Goal: Task Accomplishment & Management: Use online tool/utility

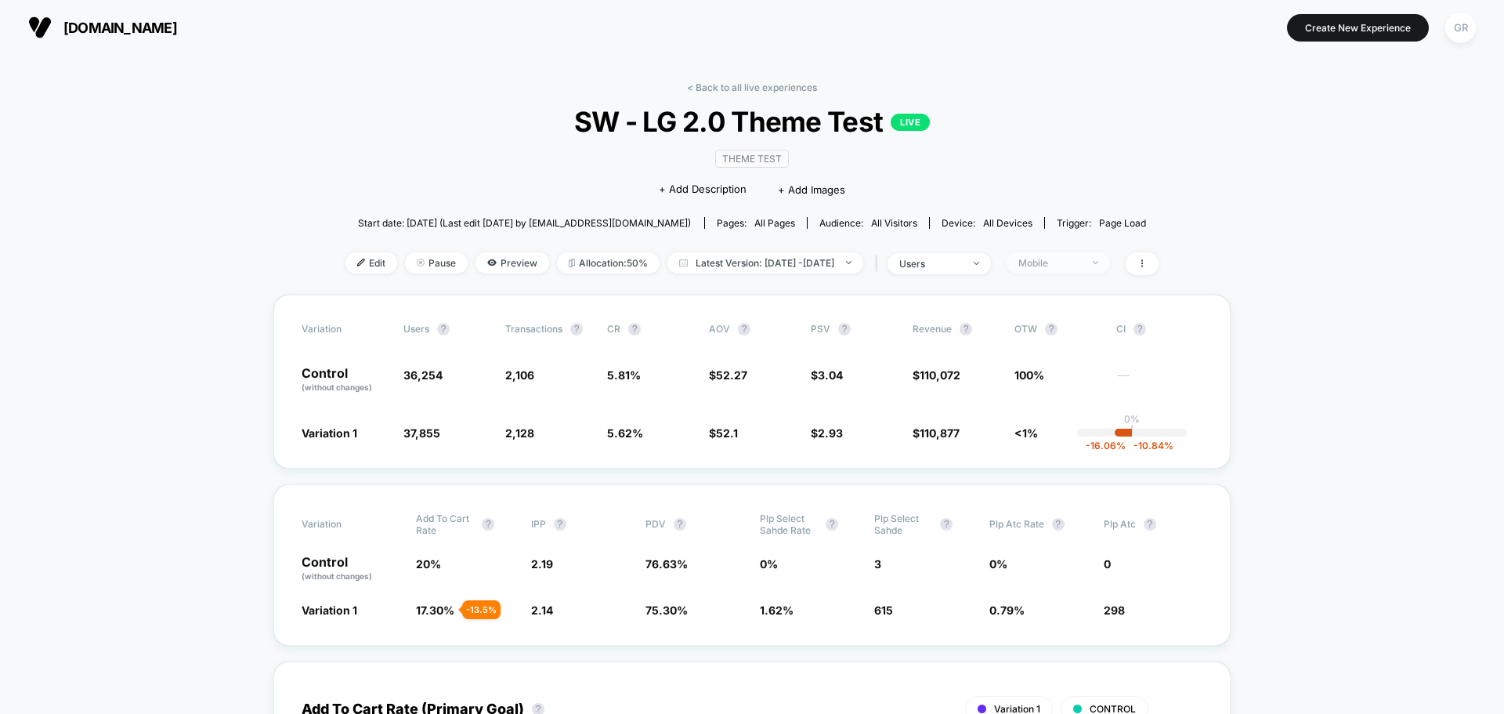
click at [1081, 263] on div "Mobile" at bounding box center [1049, 263] width 63 height 12
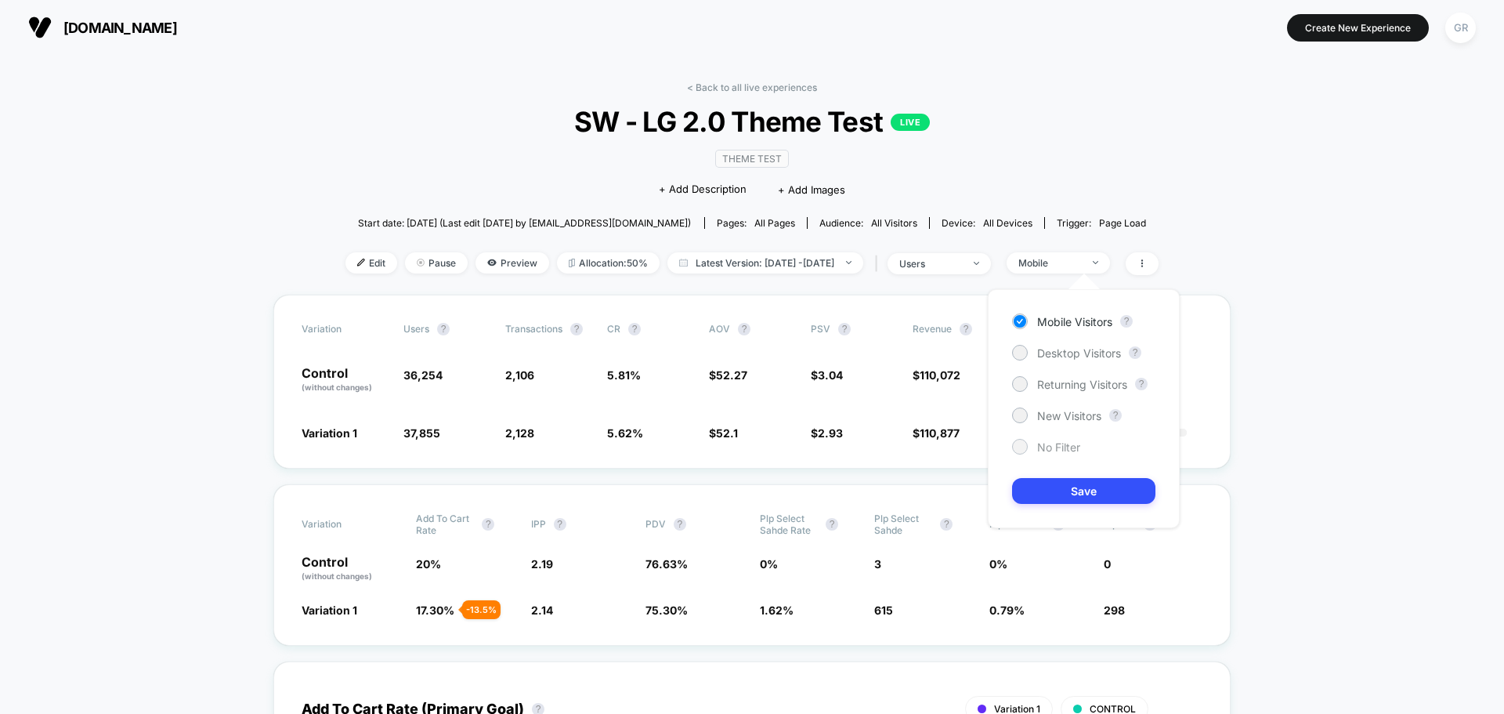
click at [1058, 446] on span "No Filter" at bounding box center [1058, 446] width 43 height 13
click at [1111, 499] on button "Save" at bounding box center [1083, 491] width 143 height 26
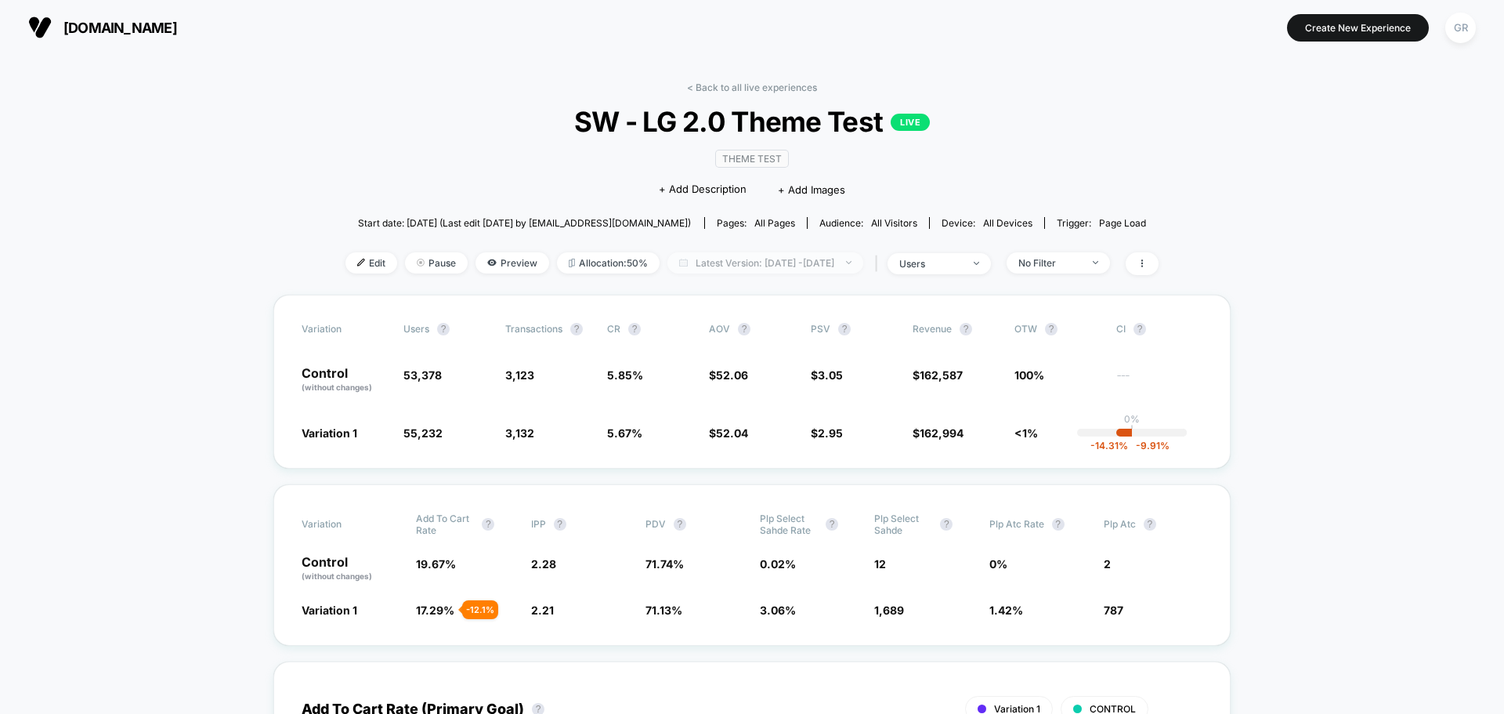
click at [776, 265] on span "Latest Version: [DATE] - [DATE]" at bounding box center [765, 262] width 196 height 21
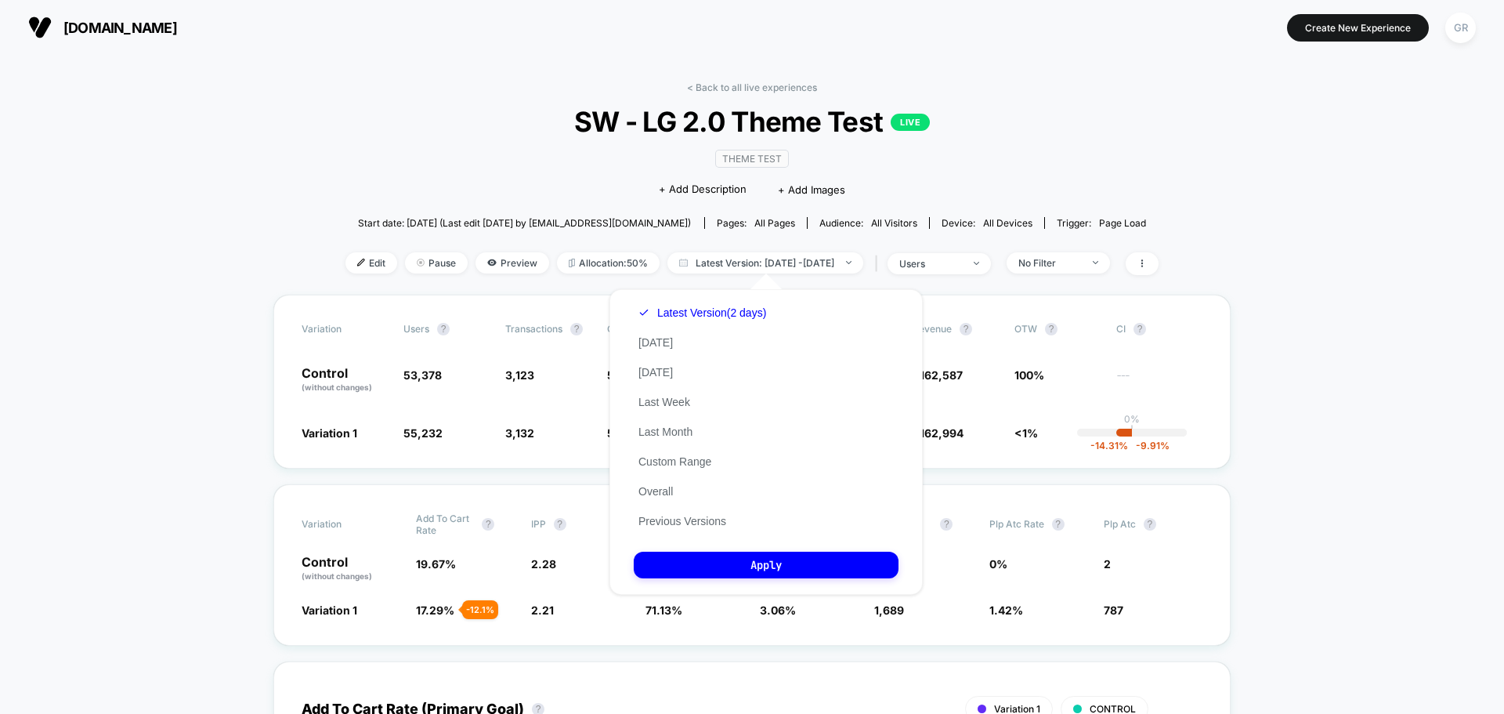
click at [943, 177] on div "Theme Test Click to edit experience details + Add Description + Add Images" at bounding box center [752, 173] width 488 height 71
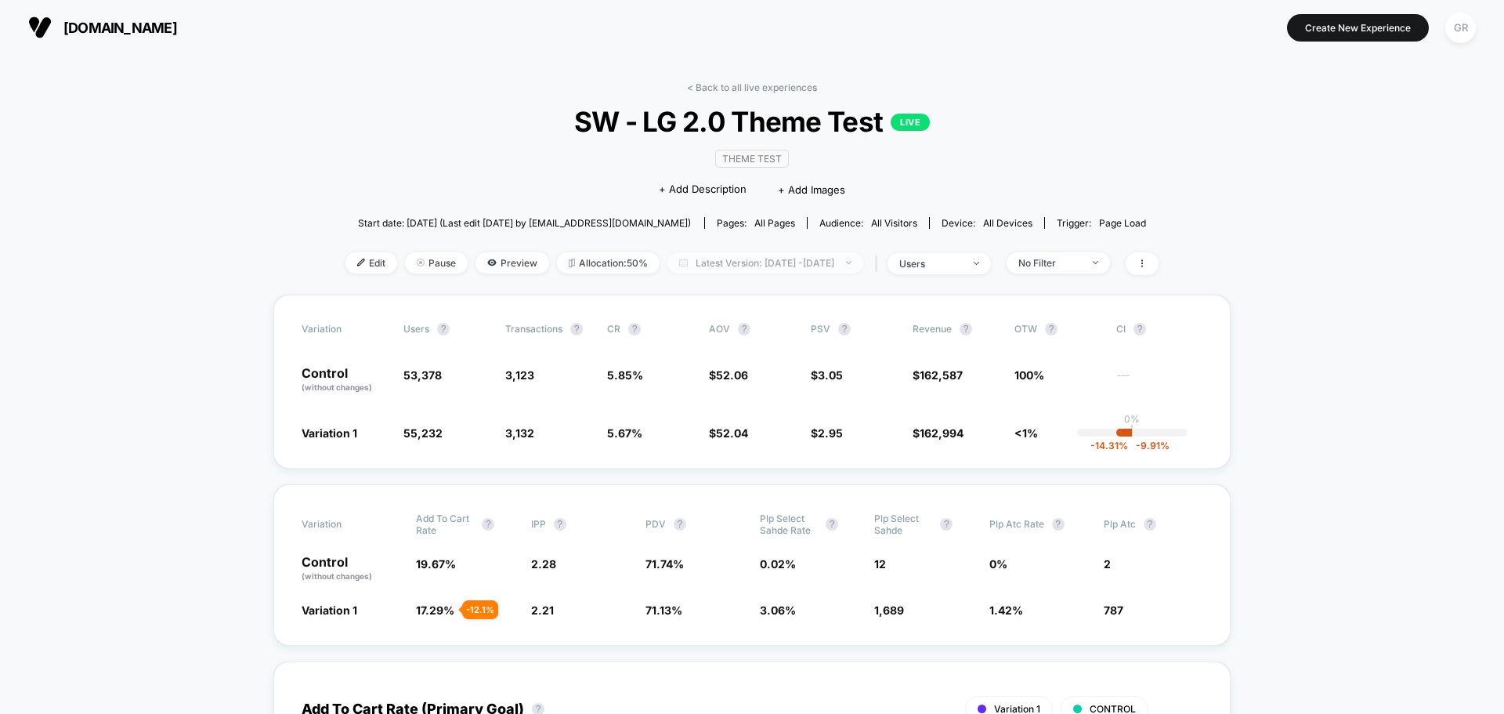
click at [863, 264] on span "Latest Version: [DATE] - [DATE]" at bounding box center [765, 262] width 196 height 21
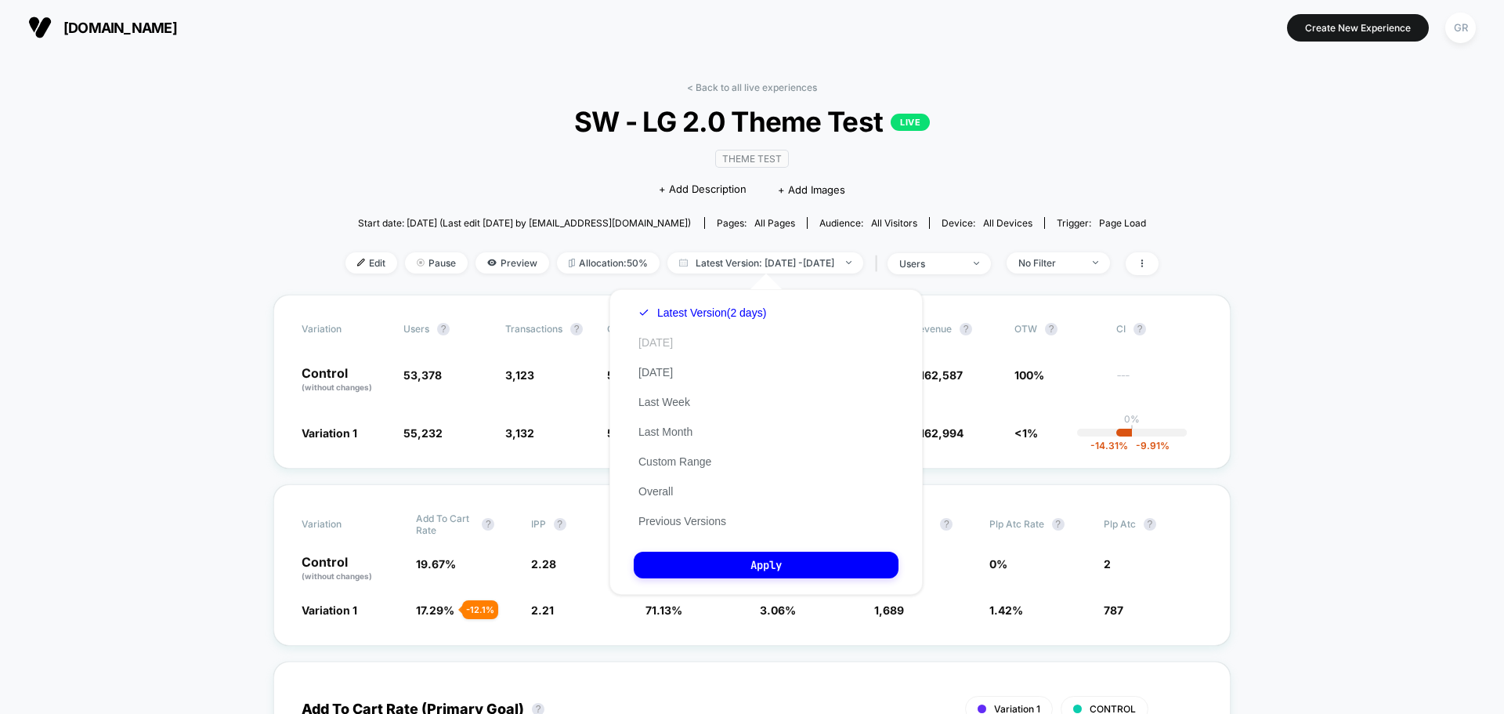
click at [653, 348] on button "[DATE]" at bounding box center [656, 342] width 44 height 14
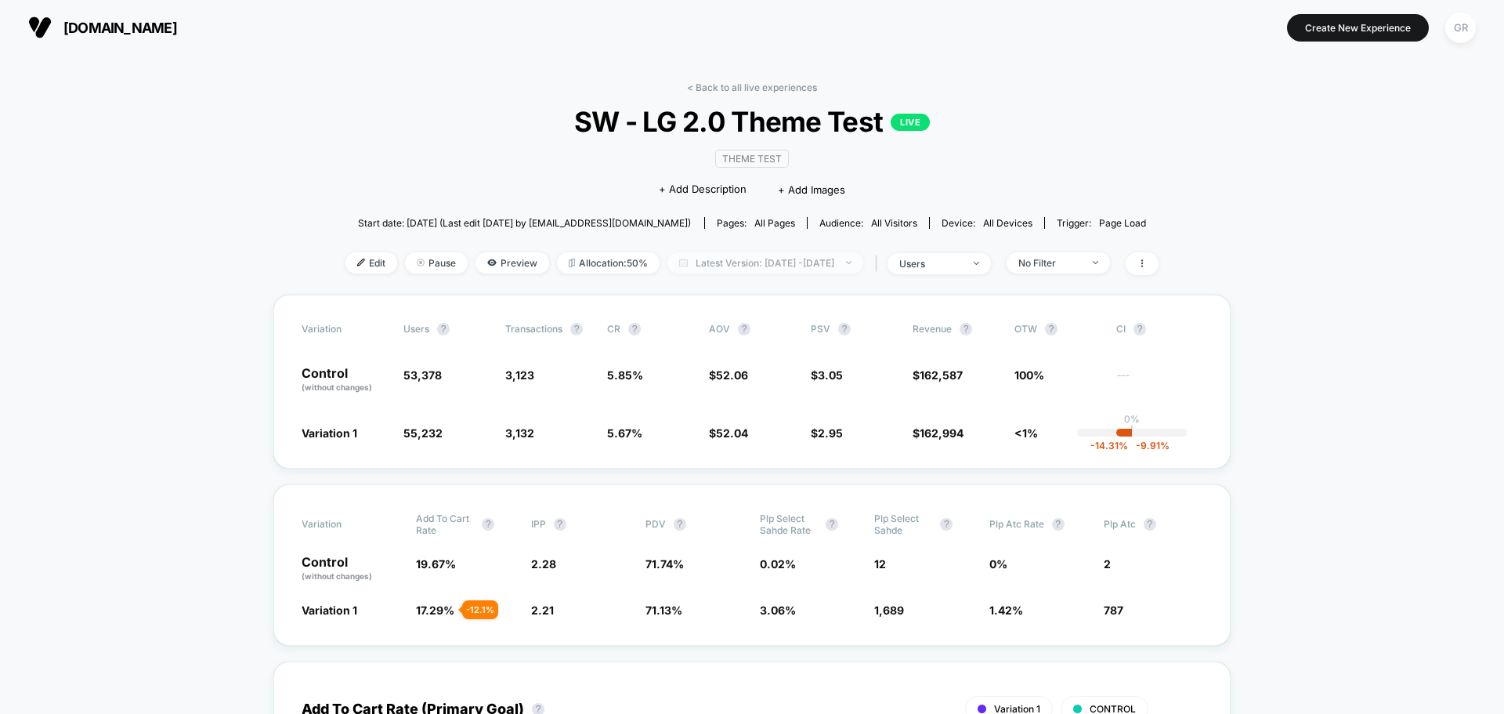
click at [824, 259] on span "Latest Version: [DATE] - [DATE]" at bounding box center [765, 262] width 196 height 21
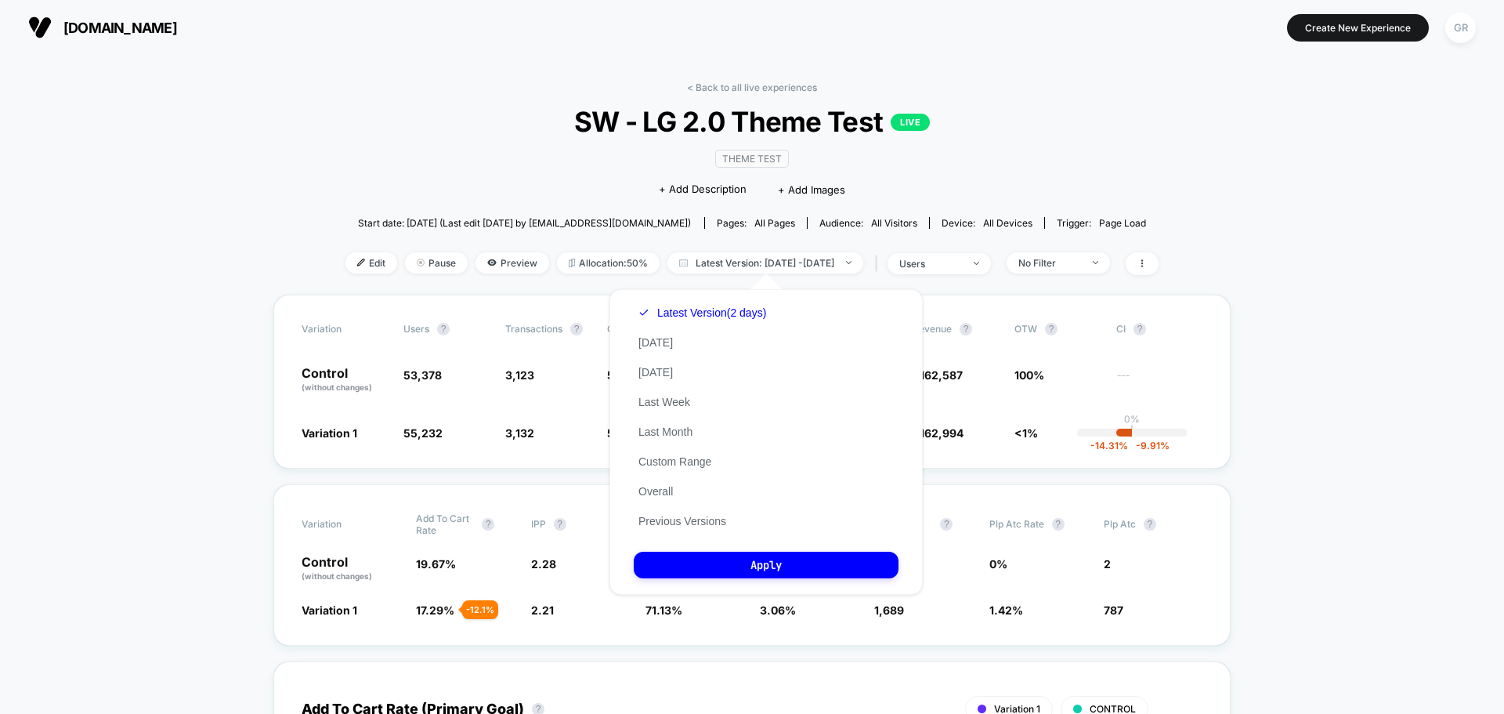
click at [690, 345] on div "Latest Version (2 days) [DATE] [DATE] Last Week Last Month Custom Range Overall…" at bounding box center [702, 417] width 137 height 238
click at [656, 346] on button "[DATE]" at bounding box center [656, 342] width 44 height 14
click at [790, 562] on button "Apply" at bounding box center [766, 565] width 265 height 27
